Goal: Browse casually: Explore the website without a specific task or goal

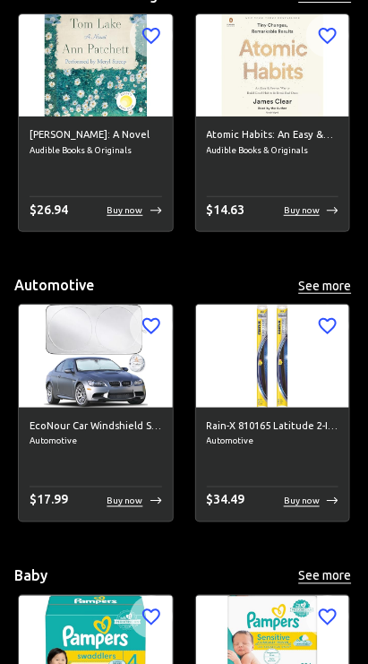
scroll to position [811, 0]
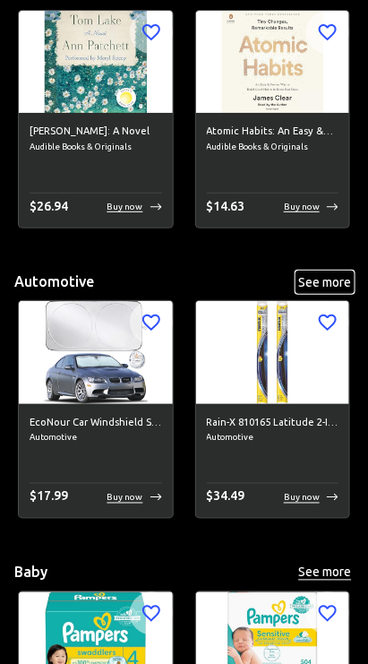
click at [315, 289] on button "See more" at bounding box center [324, 282] width 57 height 22
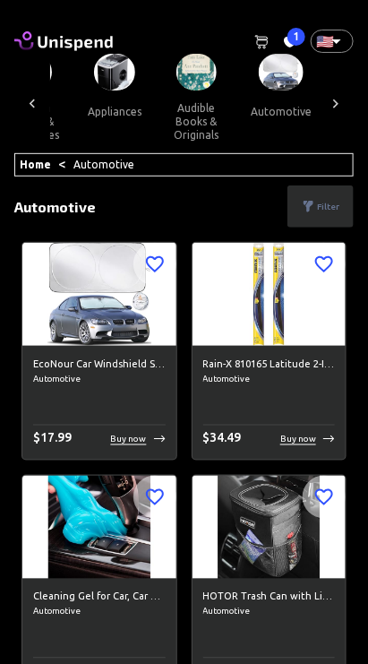
click at [295, 37] on span "1" at bounding box center [297, 37] width 18 height 18
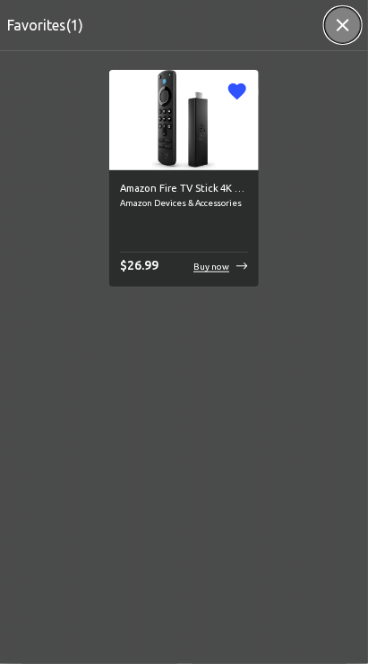
click at [331, 21] on button "button" at bounding box center [343, 25] width 36 height 36
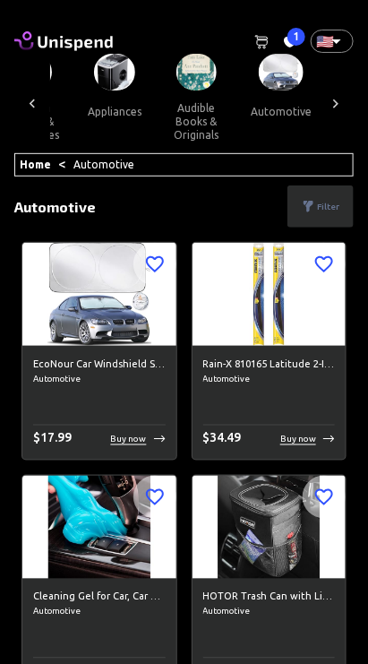
click at [46, 103] on div at bounding box center [32, 103] width 36 height 99
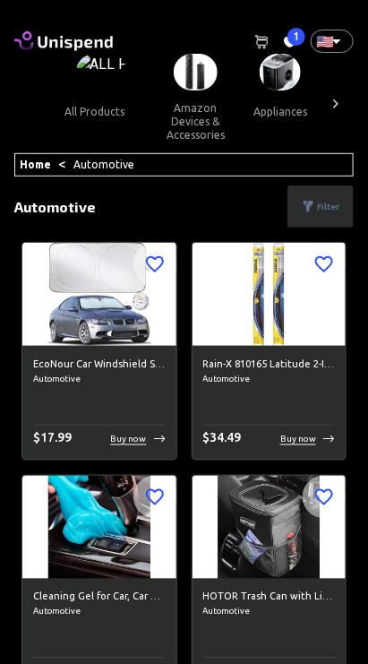
click at [106, 62] on img at bounding box center [101, 72] width 51 height 37
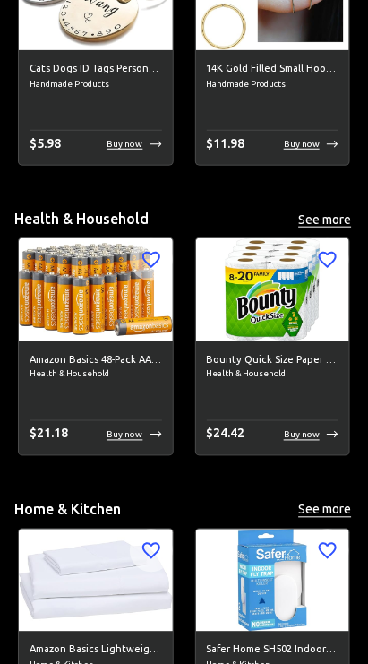
scroll to position [4361, 0]
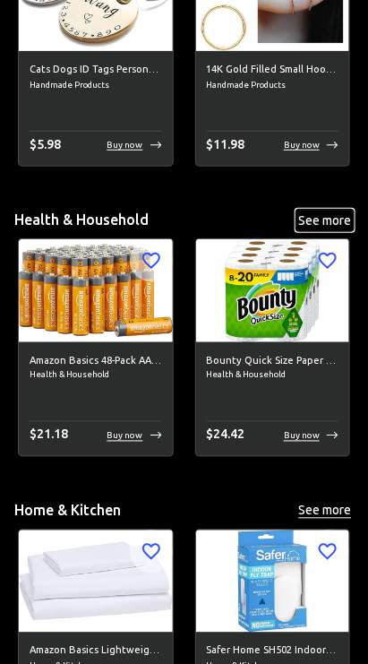
click at [318, 225] on button "See more" at bounding box center [324, 221] width 57 height 22
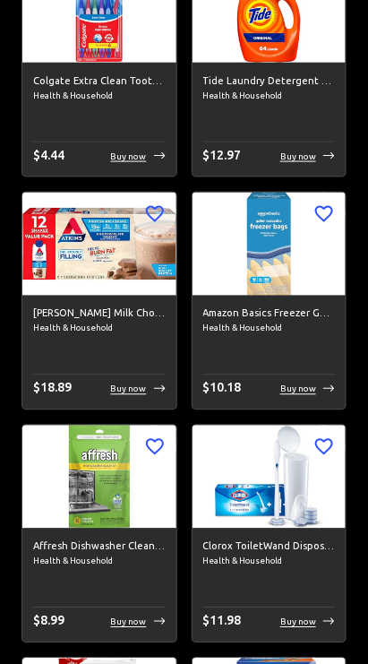
scroll to position [7969, 0]
